Goal: Find specific page/section: Find specific page/section

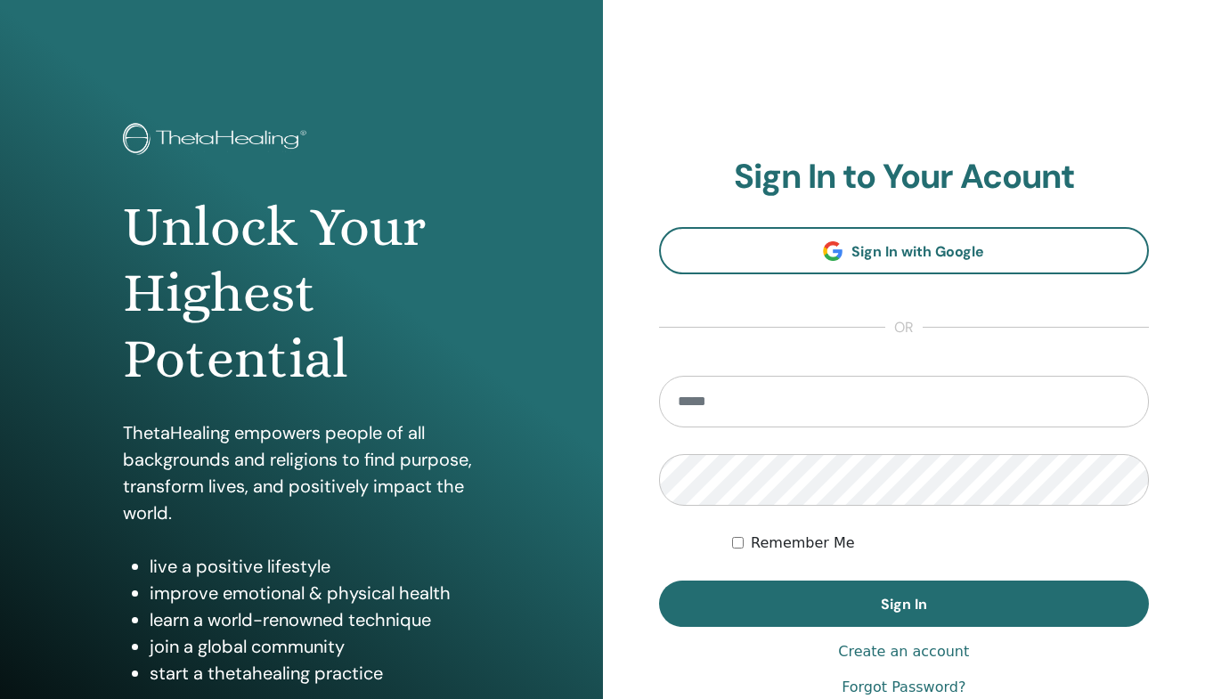
click at [790, 416] on input "email" at bounding box center [904, 402] width 491 height 52
type input "**********"
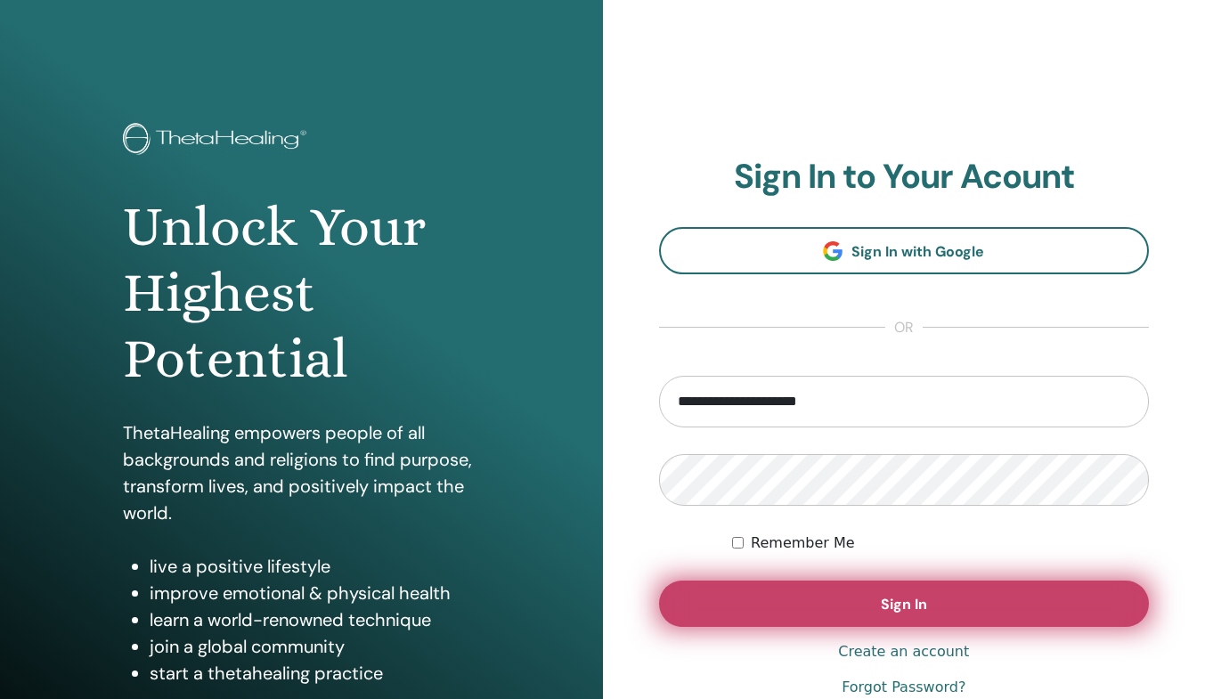
click at [874, 609] on button "Sign In" at bounding box center [904, 604] width 491 height 46
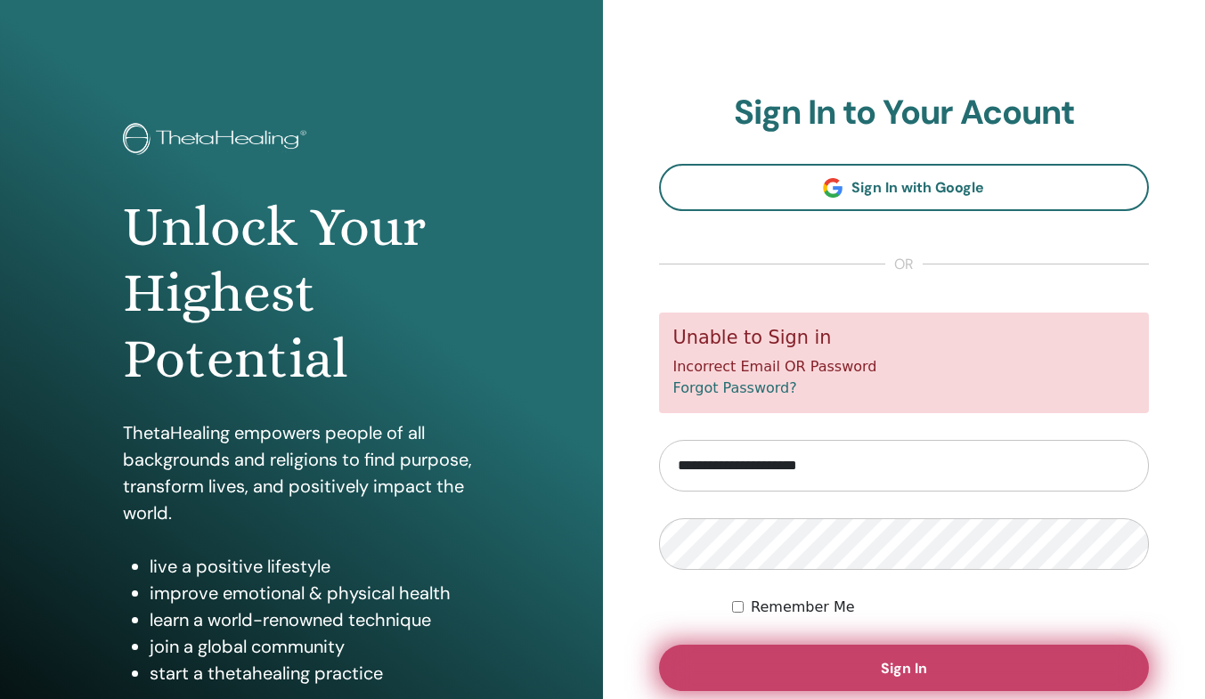
click at [821, 653] on button "Sign In" at bounding box center [904, 668] width 491 height 46
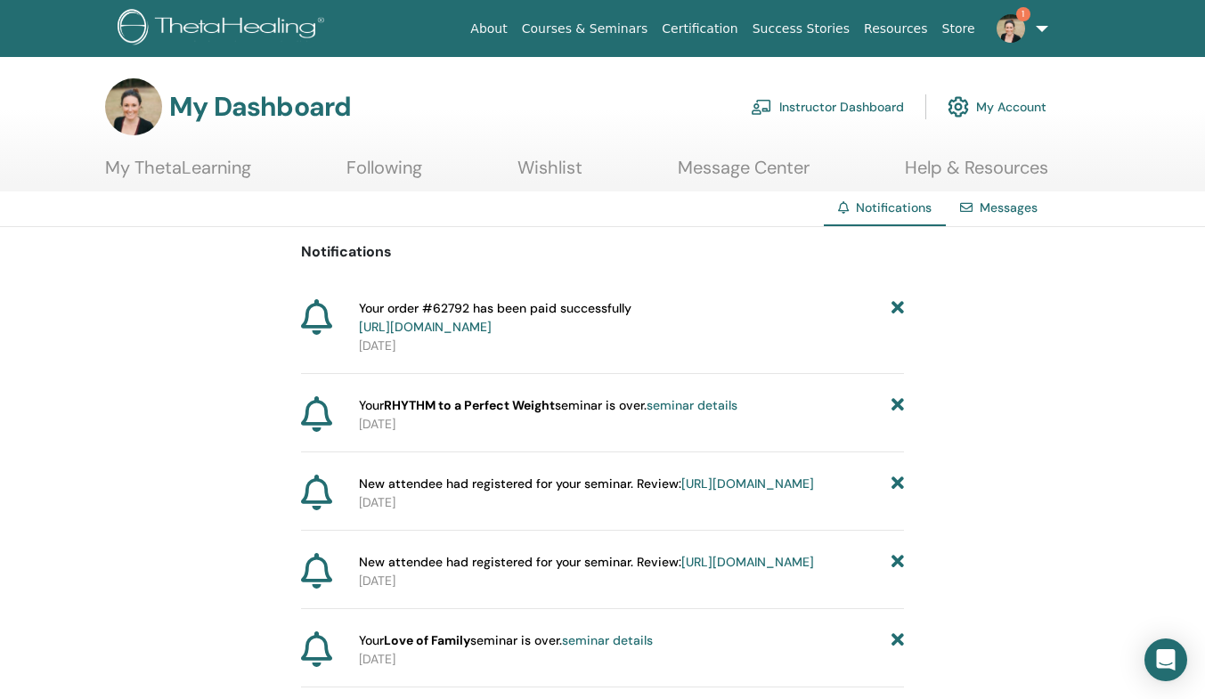
click at [1004, 27] on img at bounding box center [1011, 28] width 29 height 29
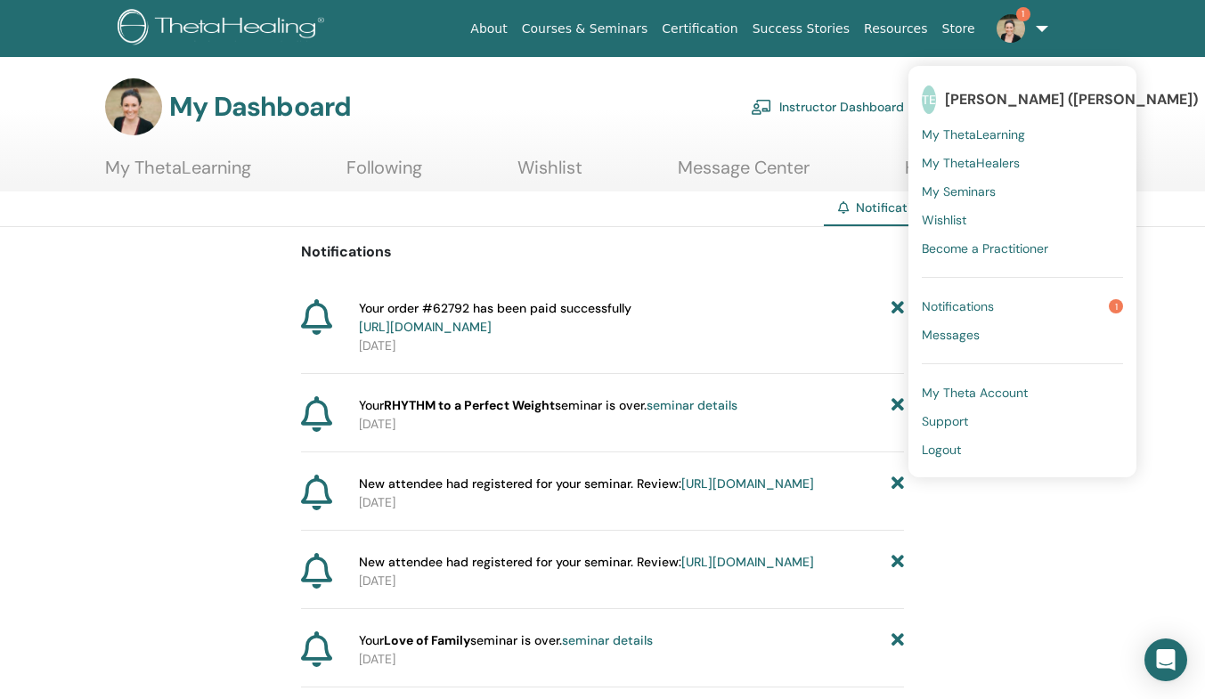
click at [976, 297] on link "Notifications 1" at bounding box center [1022, 306] width 201 height 29
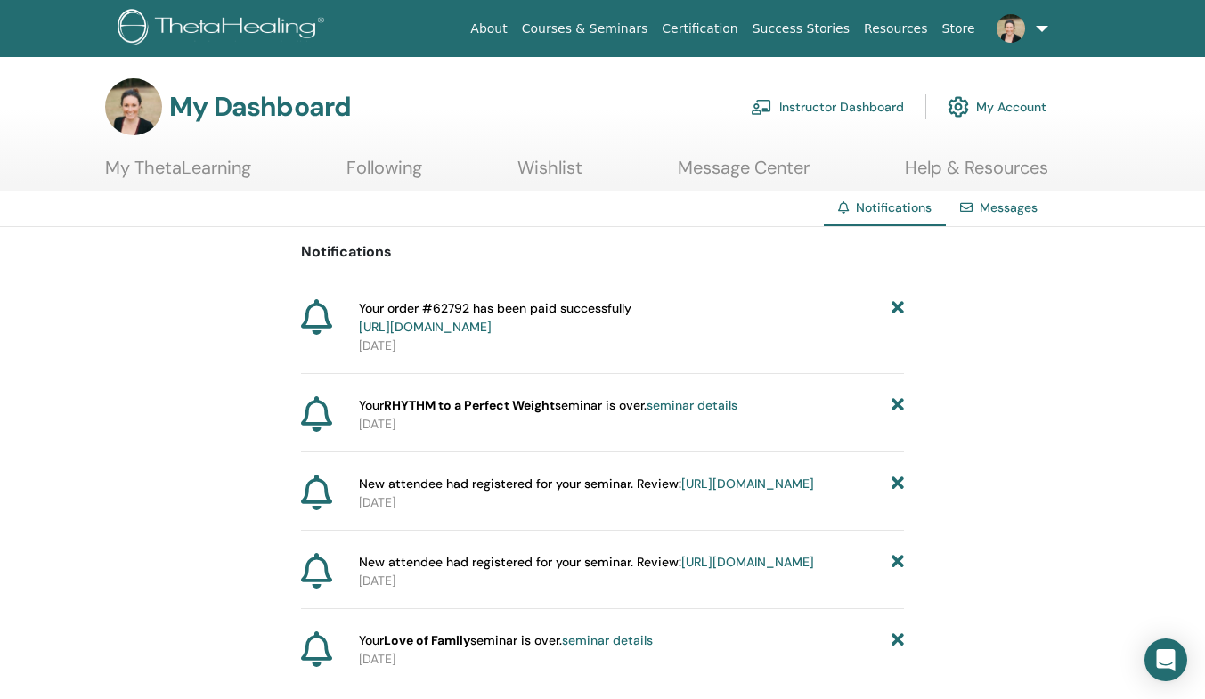
click at [808, 107] on link "Instructor Dashboard" at bounding box center [827, 106] width 153 height 39
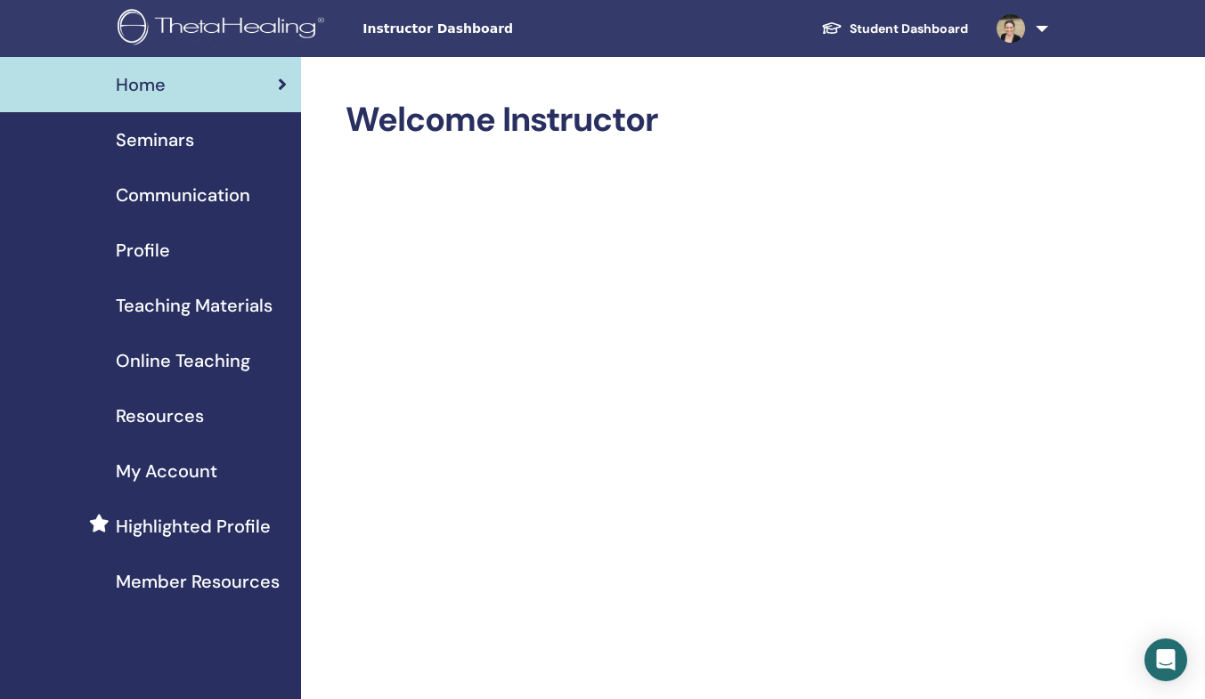
click at [169, 304] on span "Teaching Materials" at bounding box center [194, 305] width 157 height 27
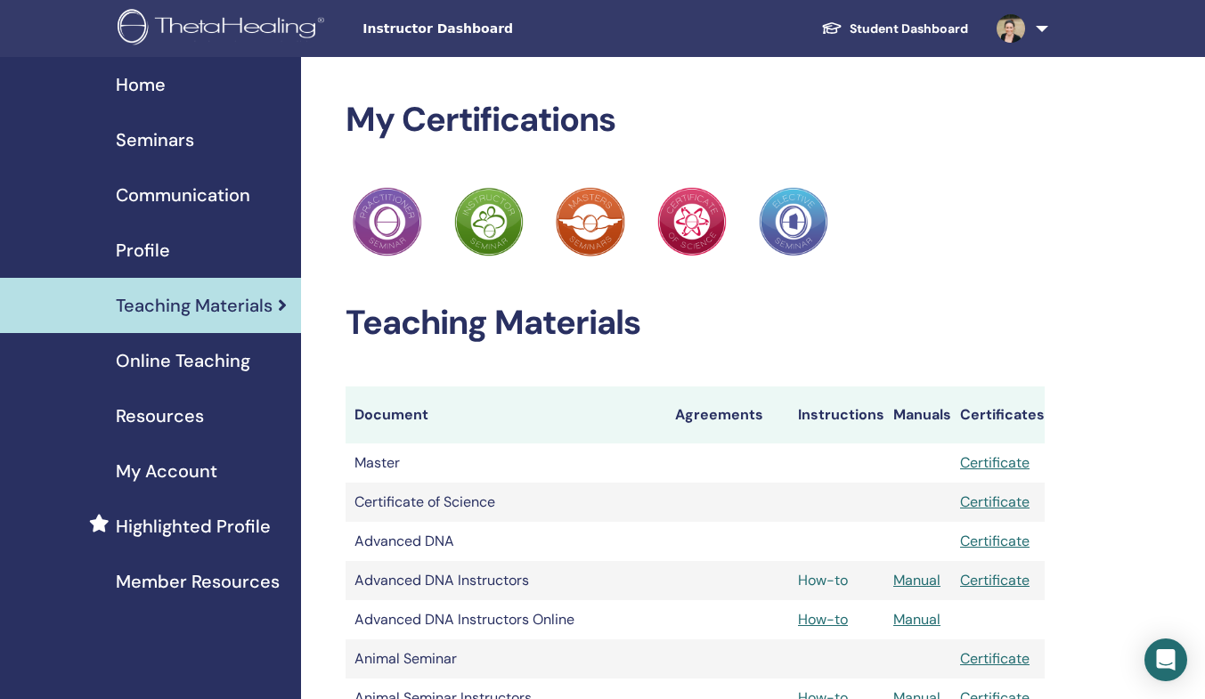
click at [828, 579] on link "How-to" at bounding box center [823, 580] width 50 height 19
